Goal: Task Accomplishment & Management: Use online tool/utility

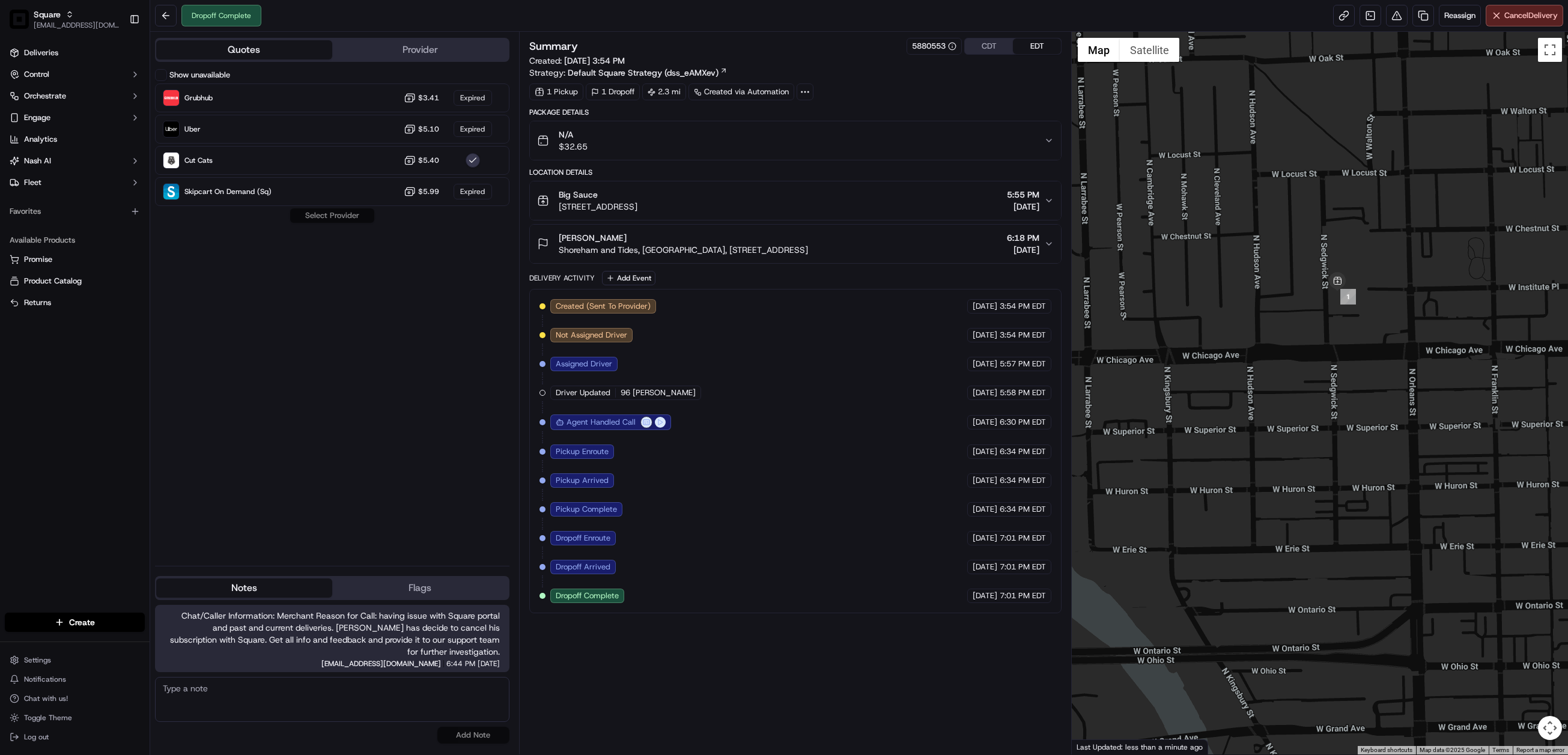
click at [1047, 141] on icon "button" at bounding box center [1049, 140] width 10 height 10
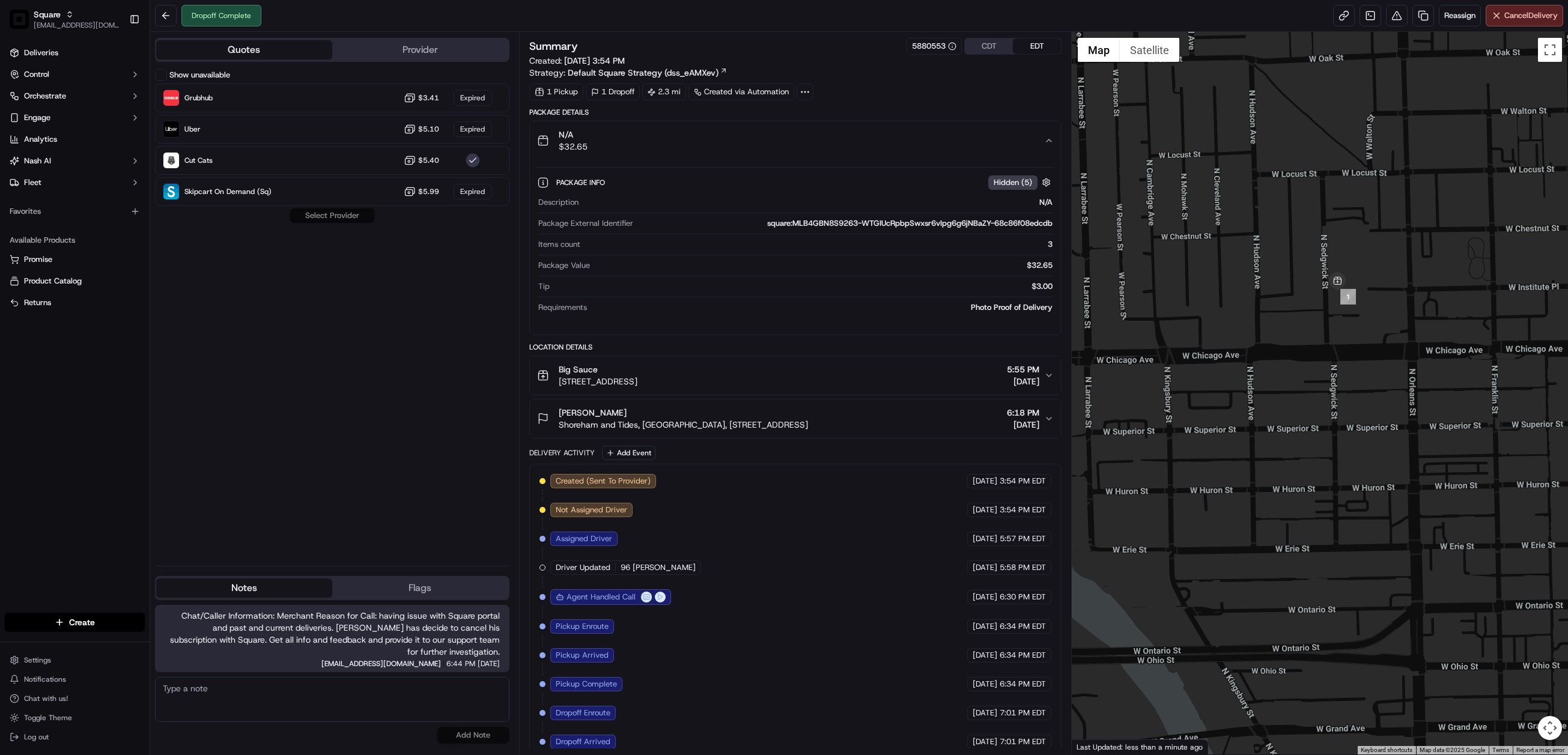
click at [1047, 141] on icon "button" at bounding box center [1049, 140] width 5 height 2
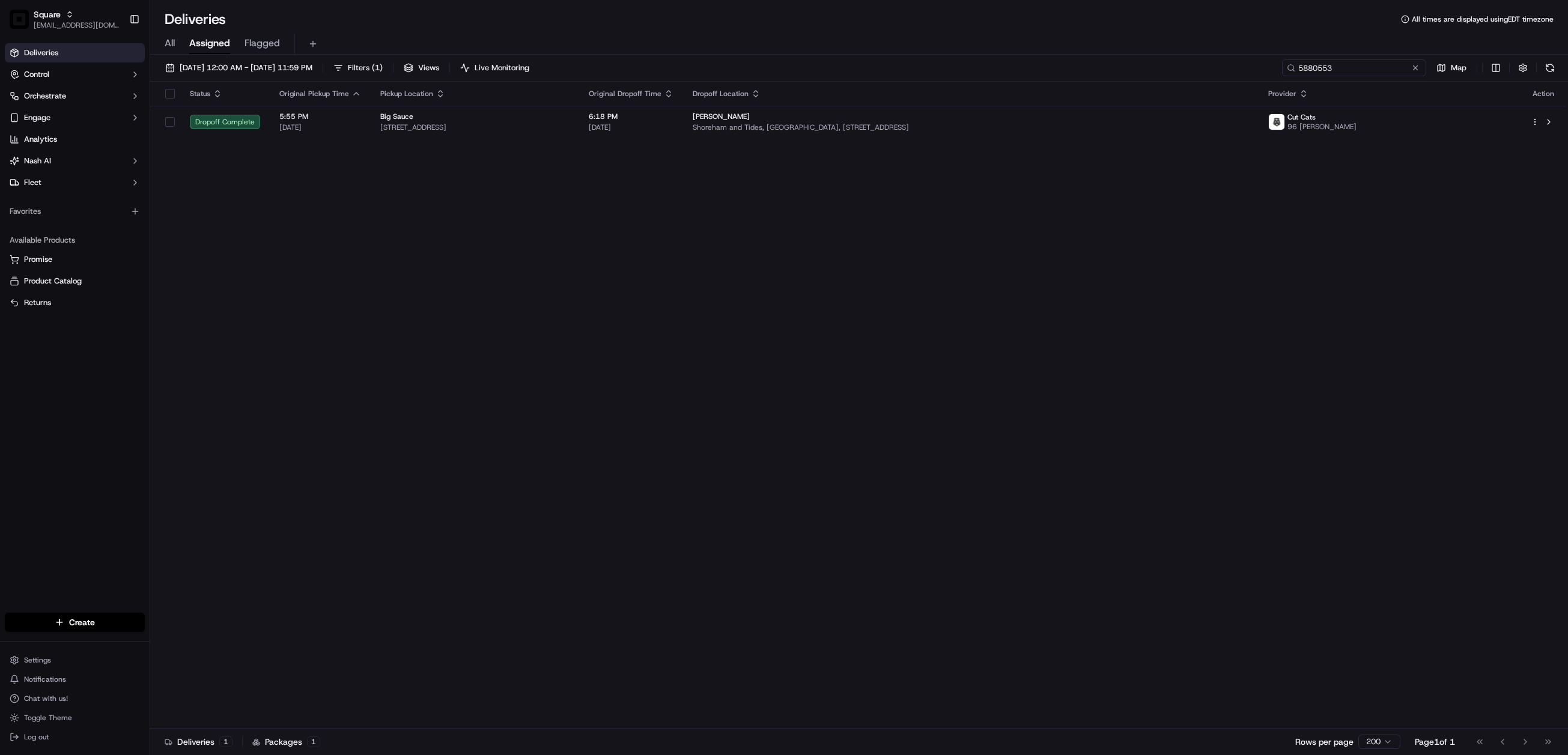
click at [1352, 71] on input "5880553" at bounding box center [1354, 67] width 144 height 17
paste input "9030450"
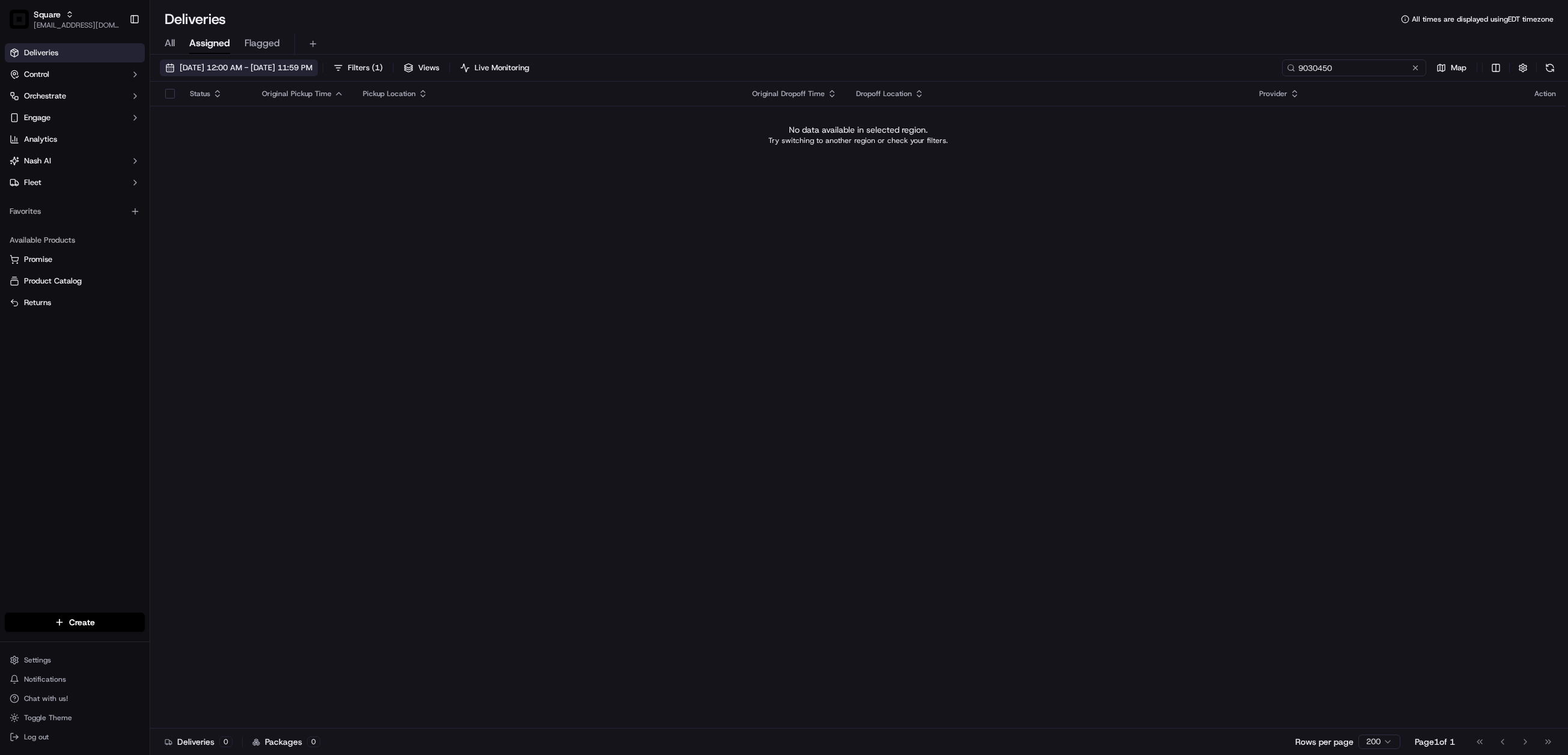
type input "9030450"
click at [272, 65] on span "09/15/2025 12:00 AM - 09/15/2025 11:59 PM" at bounding box center [246, 68] width 133 height 11
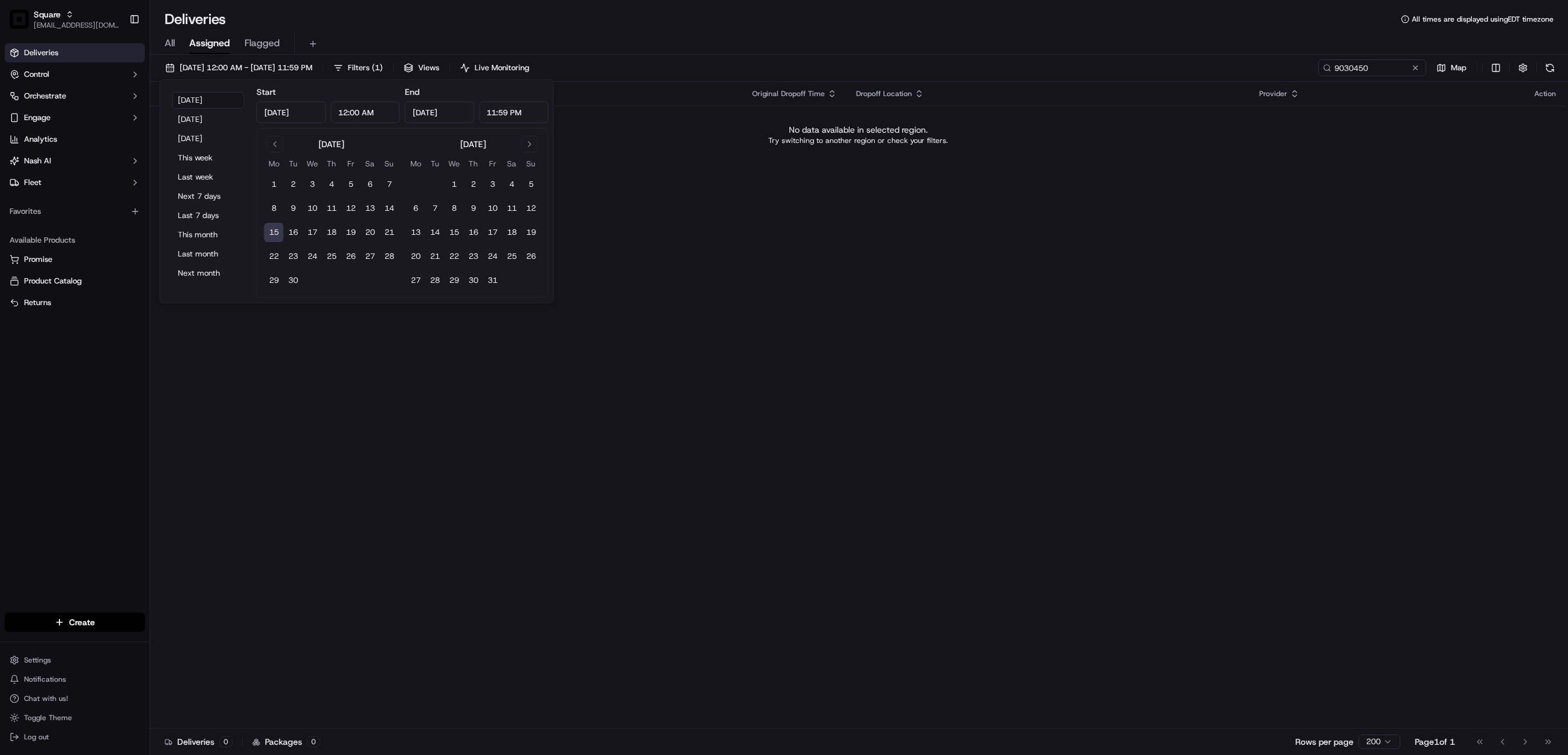
click at [175, 45] on div "All Assigned Flagged" at bounding box center [858, 44] width 1417 height 21
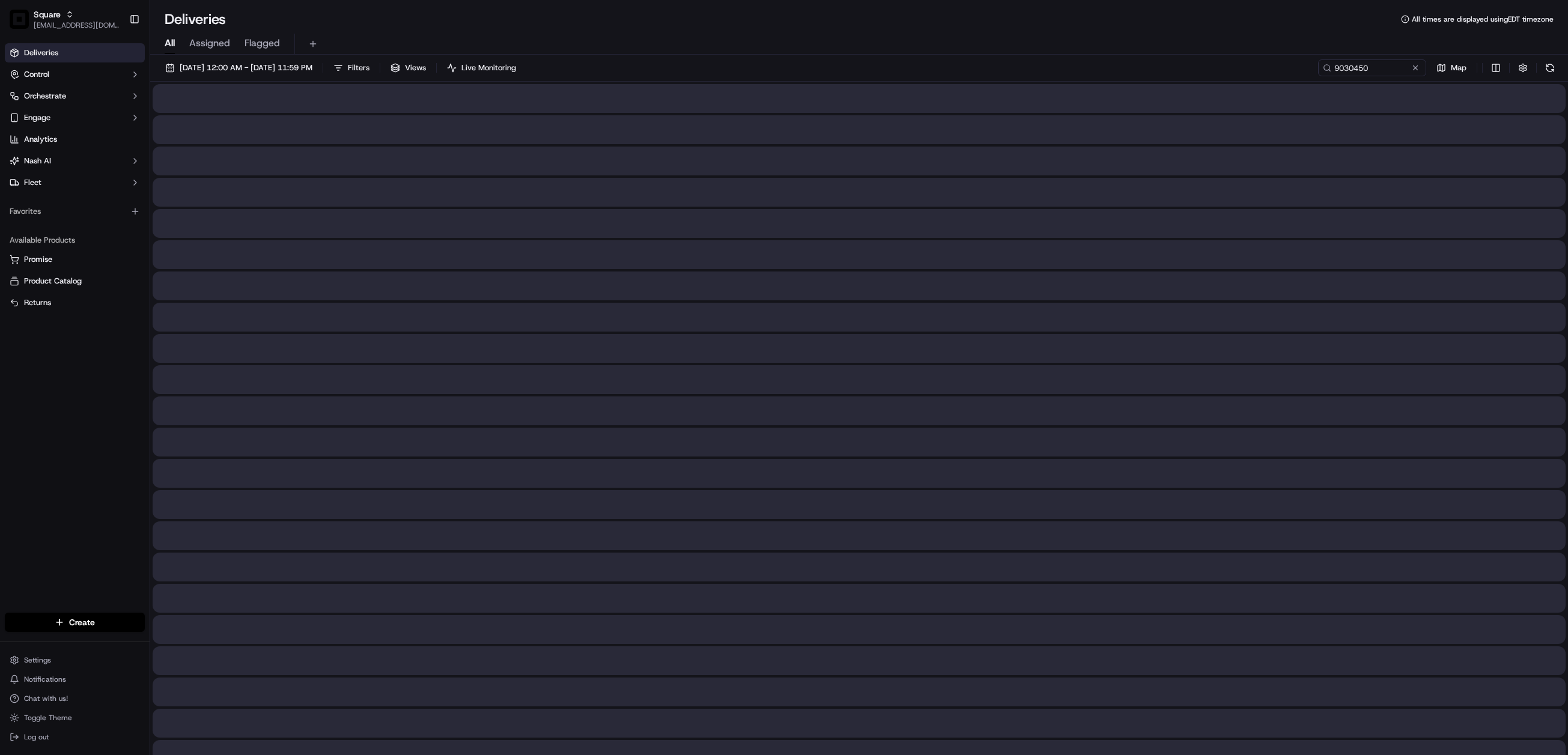
click at [172, 42] on span "All" at bounding box center [169, 43] width 10 height 14
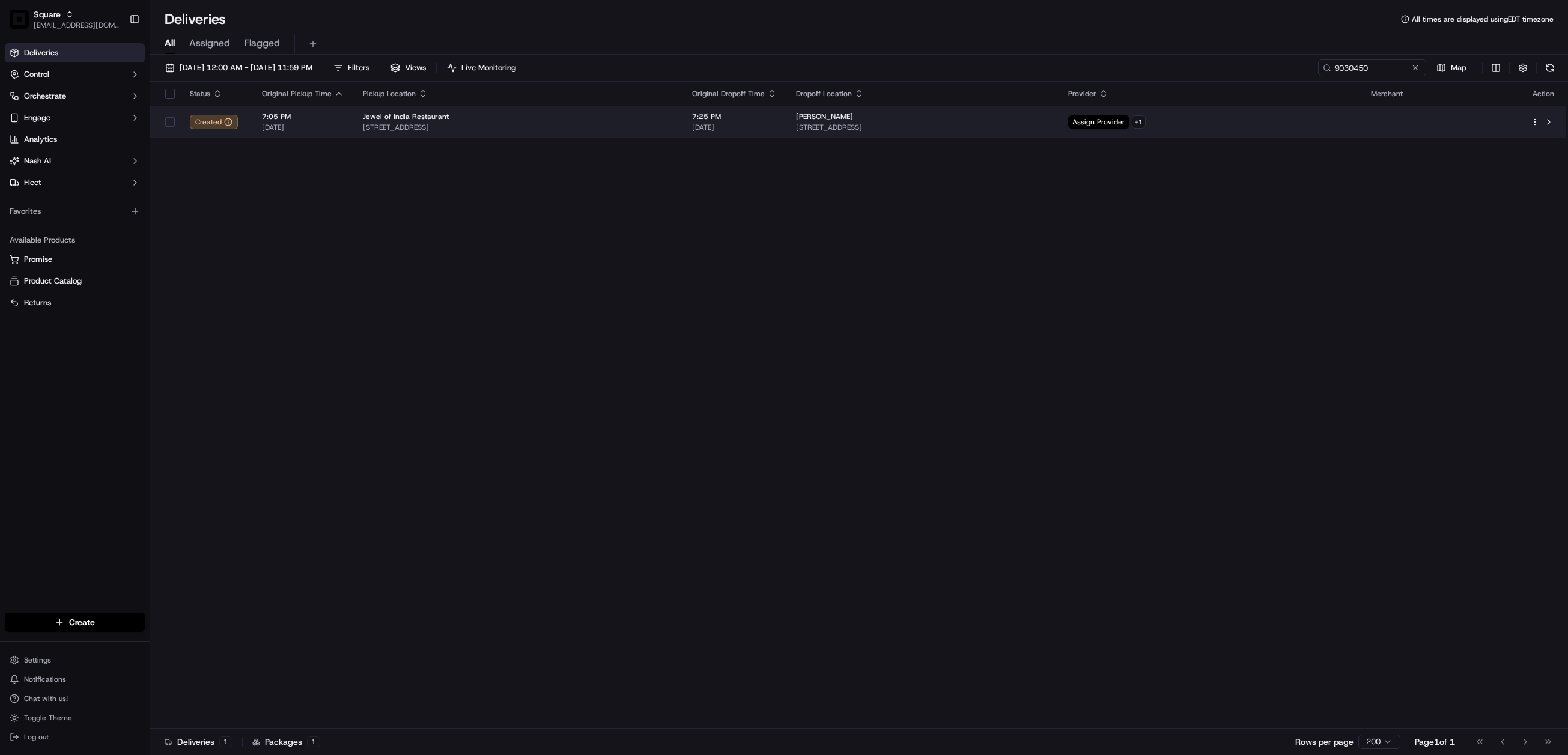
click at [1035, 131] on span "1 Medical Center Dr, Lebanon, NH 03756, USA" at bounding box center [922, 127] width 254 height 10
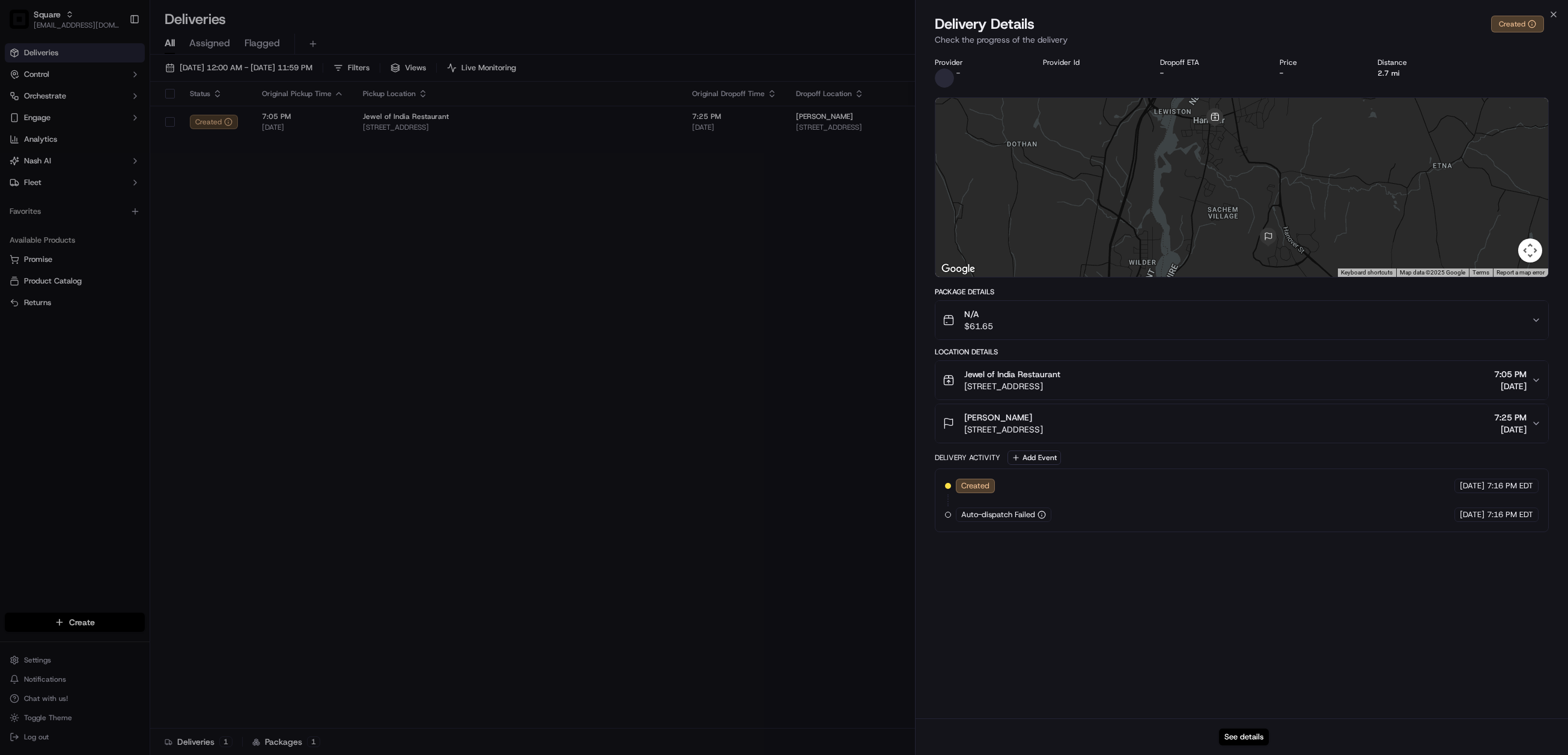
click at [1253, 727] on div "See details" at bounding box center [1241, 736] width 653 height 36
click at [1252, 730] on button "See details" at bounding box center [1243, 736] width 50 height 17
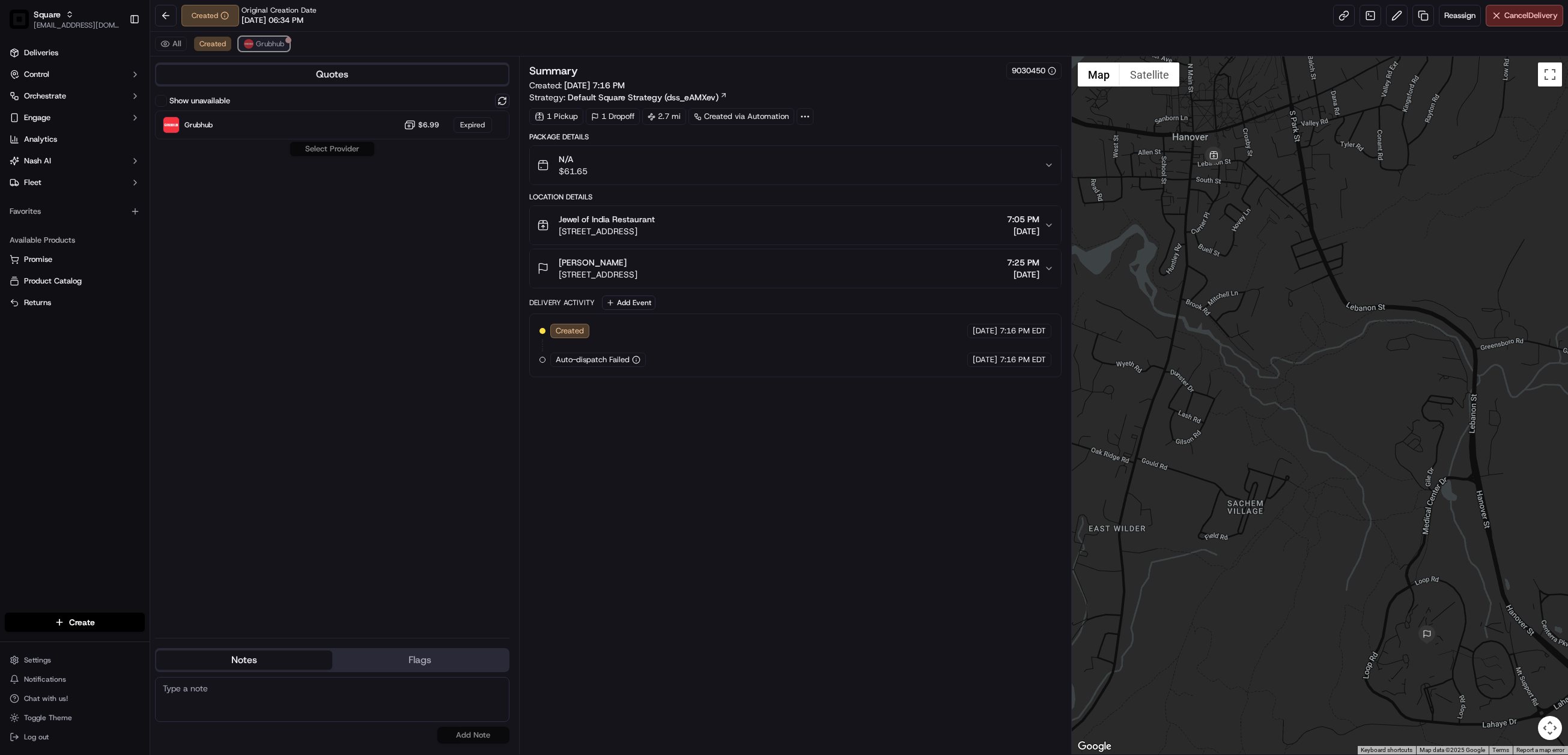
click at [267, 49] on span "Grubhub" at bounding box center [270, 44] width 28 height 10
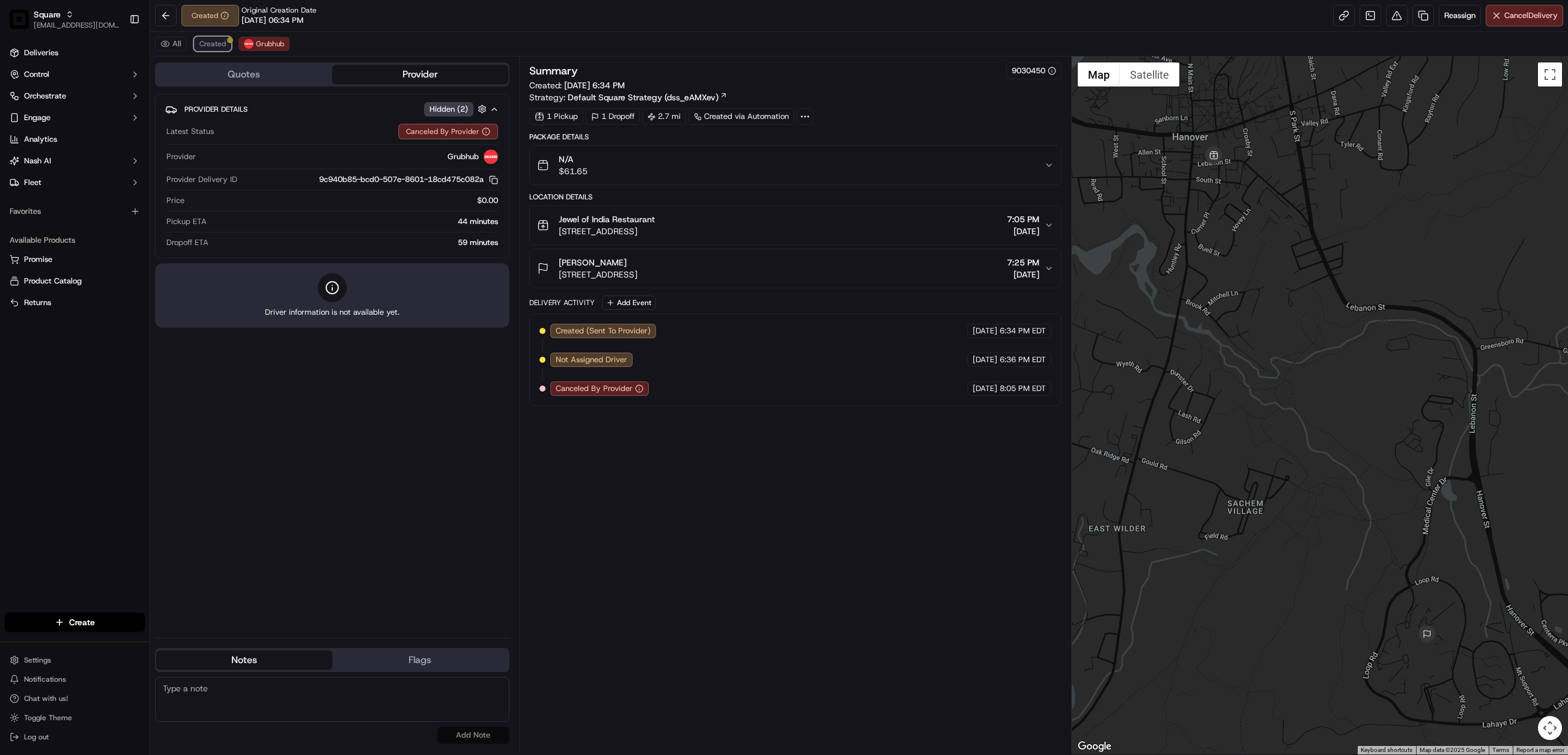
click at [216, 42] on span "Created" at bounding box center [213, 44] width 26 height 10
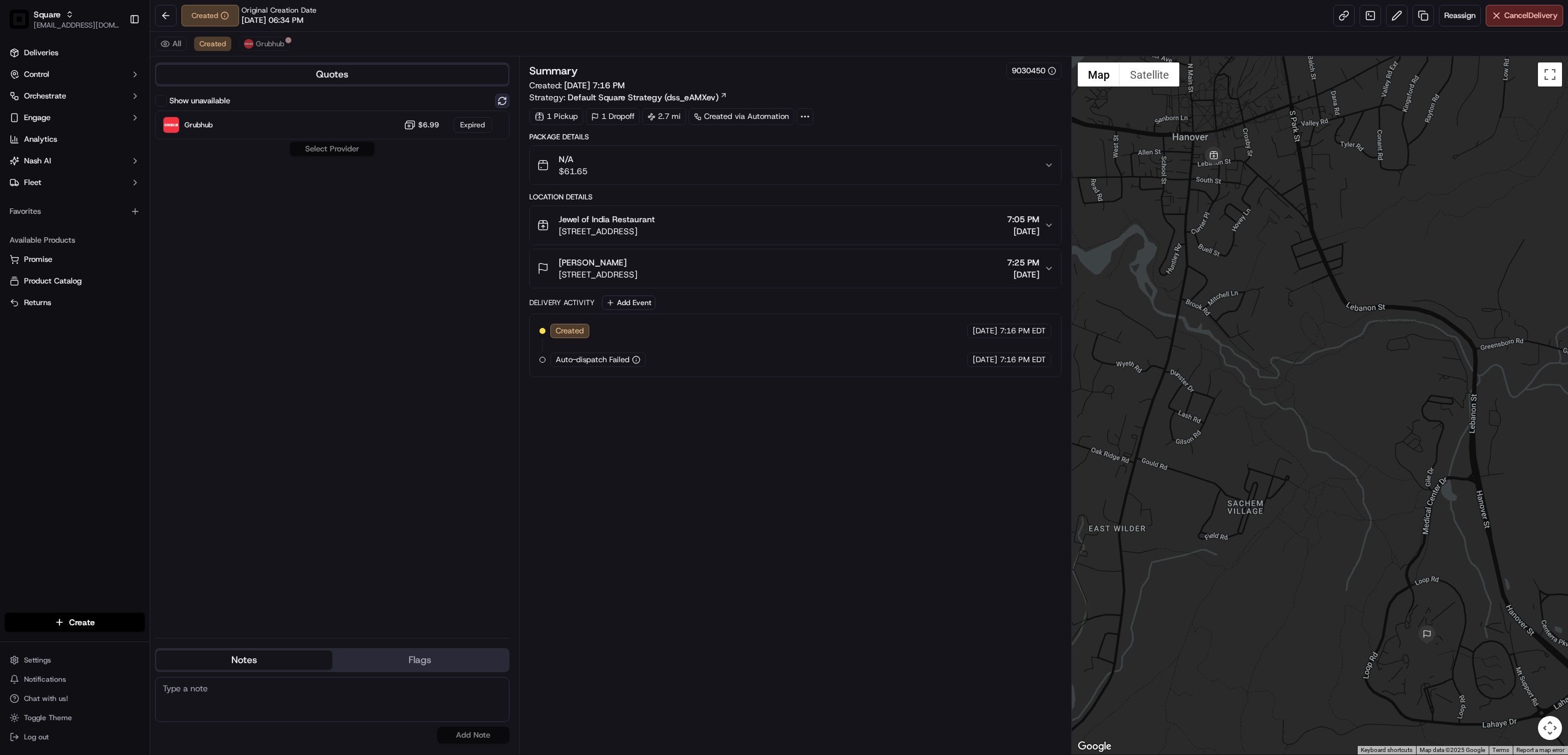
click at [501, 100] on button at bounding box center [502, 100] width 14 height 14
click at [268, 39] on button "Grubhub" at bounding box center [264, 43] width 51 height 14
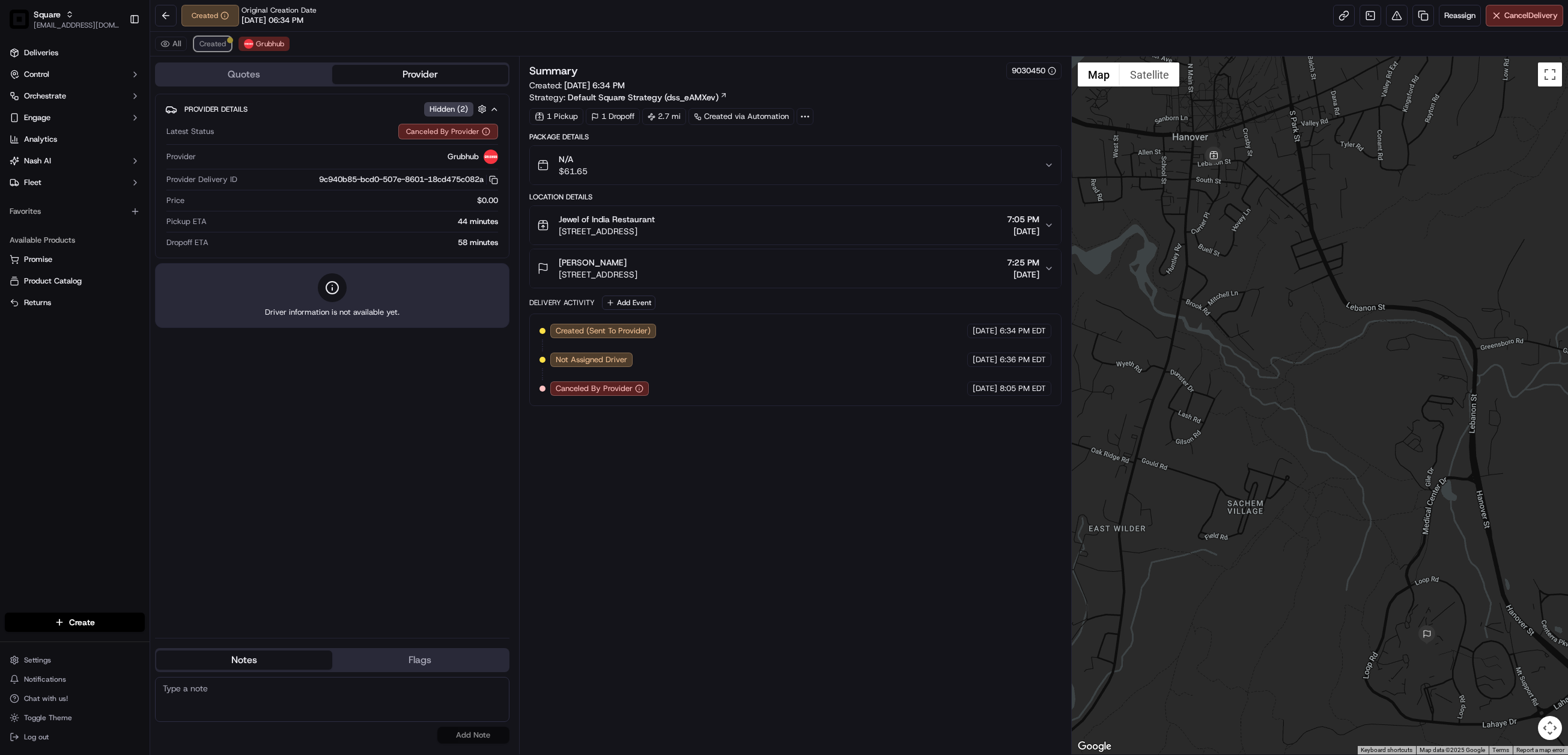
click at [218, 39] on button "Created" at bounding box center [213, 43] width 37 height 14
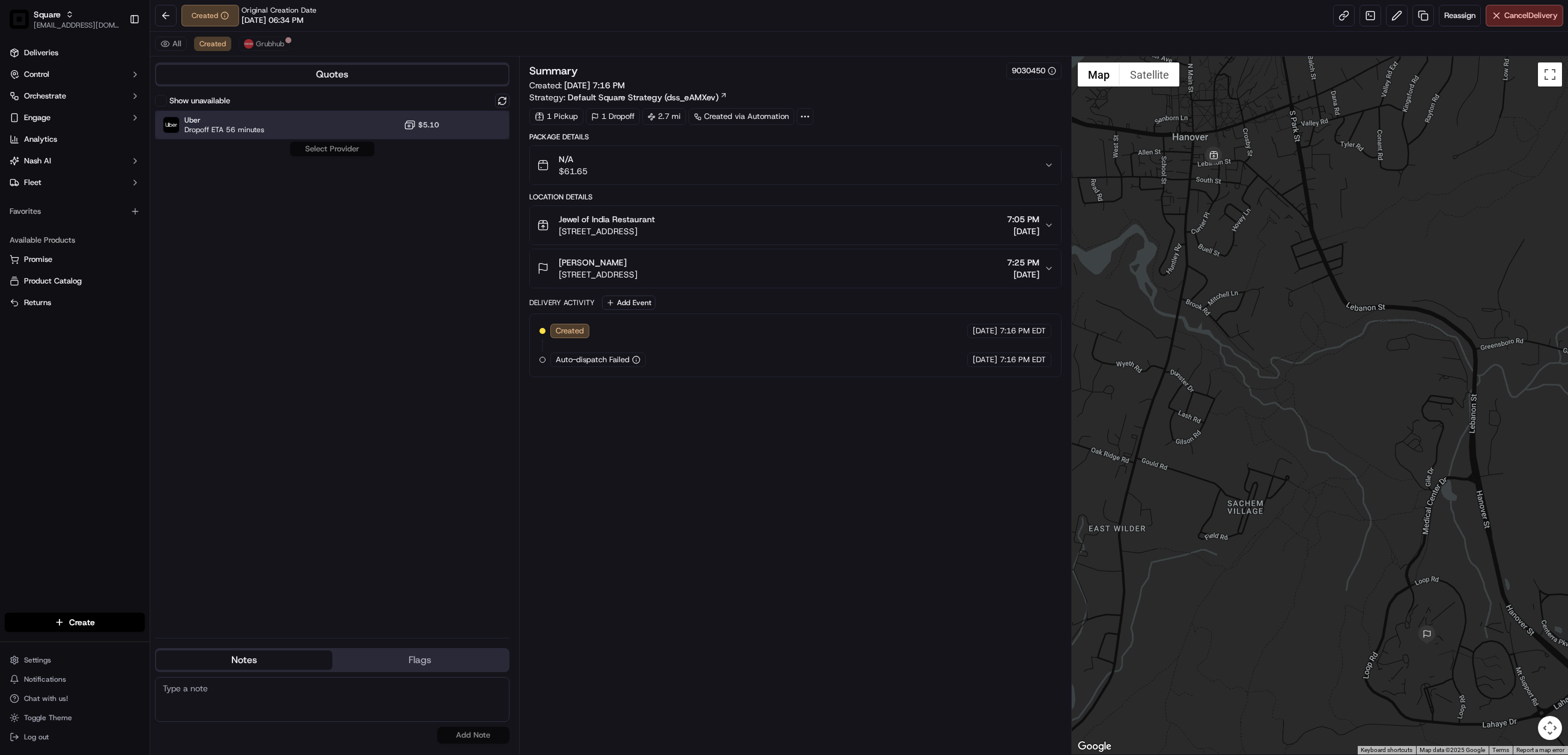
click at [468, 123] on div at bounding box center [472, 124] width 14 height 14
click at [337, 151] on button "Assign Provider" at bounding box center [332, 149] width 85 height 14
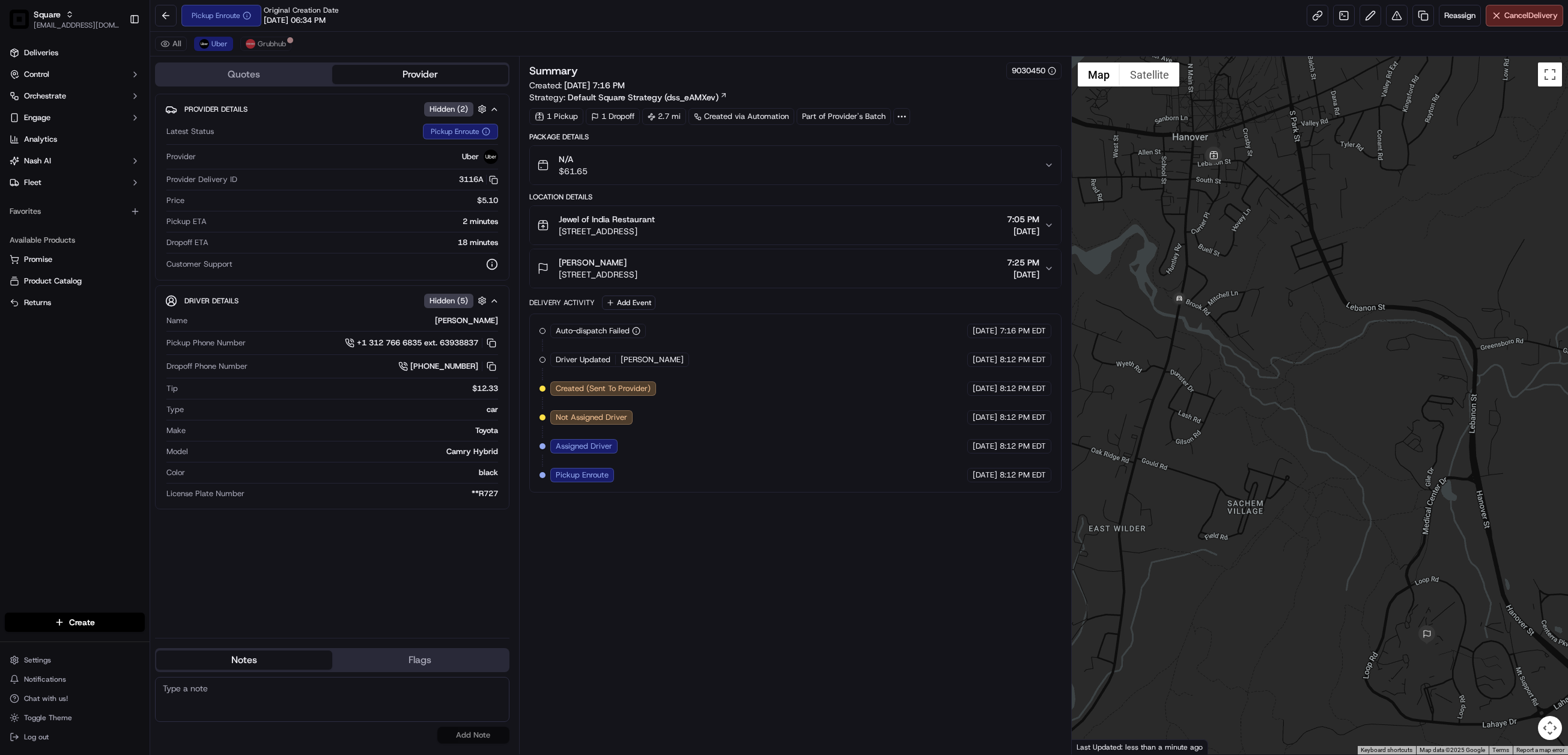
click at [247, 697] on textarea at bounding box center [331, 699] width 354 height 45
paste textarea "Chat/Caller Information: End CX Reason for Call:"
click at [247, 701] on textarea "Chat/Caller Information: End CX Reason for Call:" at bounding box center [331, 699] width 354 height 45
type textarea "Chat/Caller Information: End CX Reason for Call: pick up ETA status. Reassigned…"
click at [470, 734] on button "Add Note" at bounding box center [473, 735] width 72 height 17
